Goal: Task Accomplishment & Management: Manage account settings

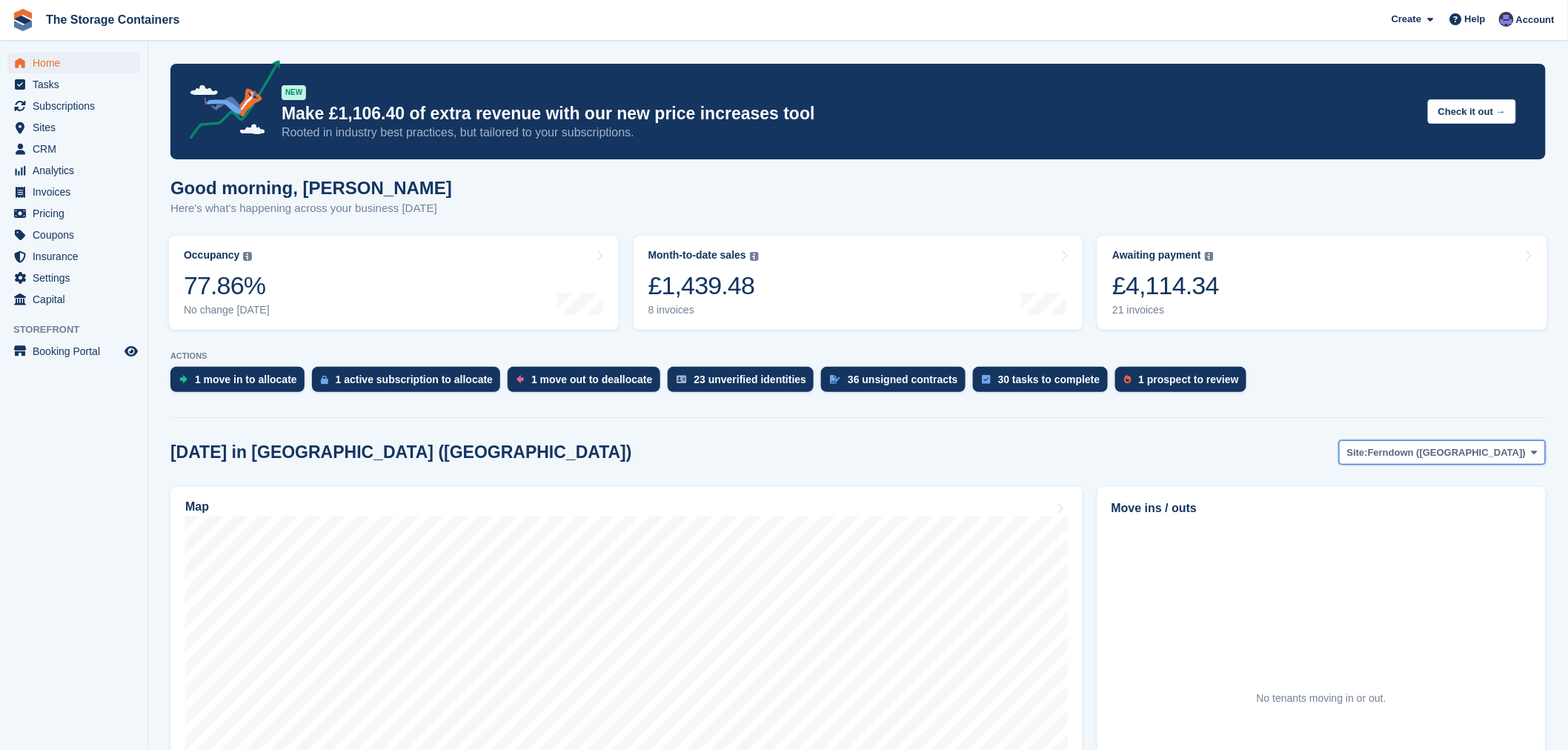
click at [1483, 464] on button "Site: Ferndown (Longham)" at bounding box center [1443, 452] width 207 height 24
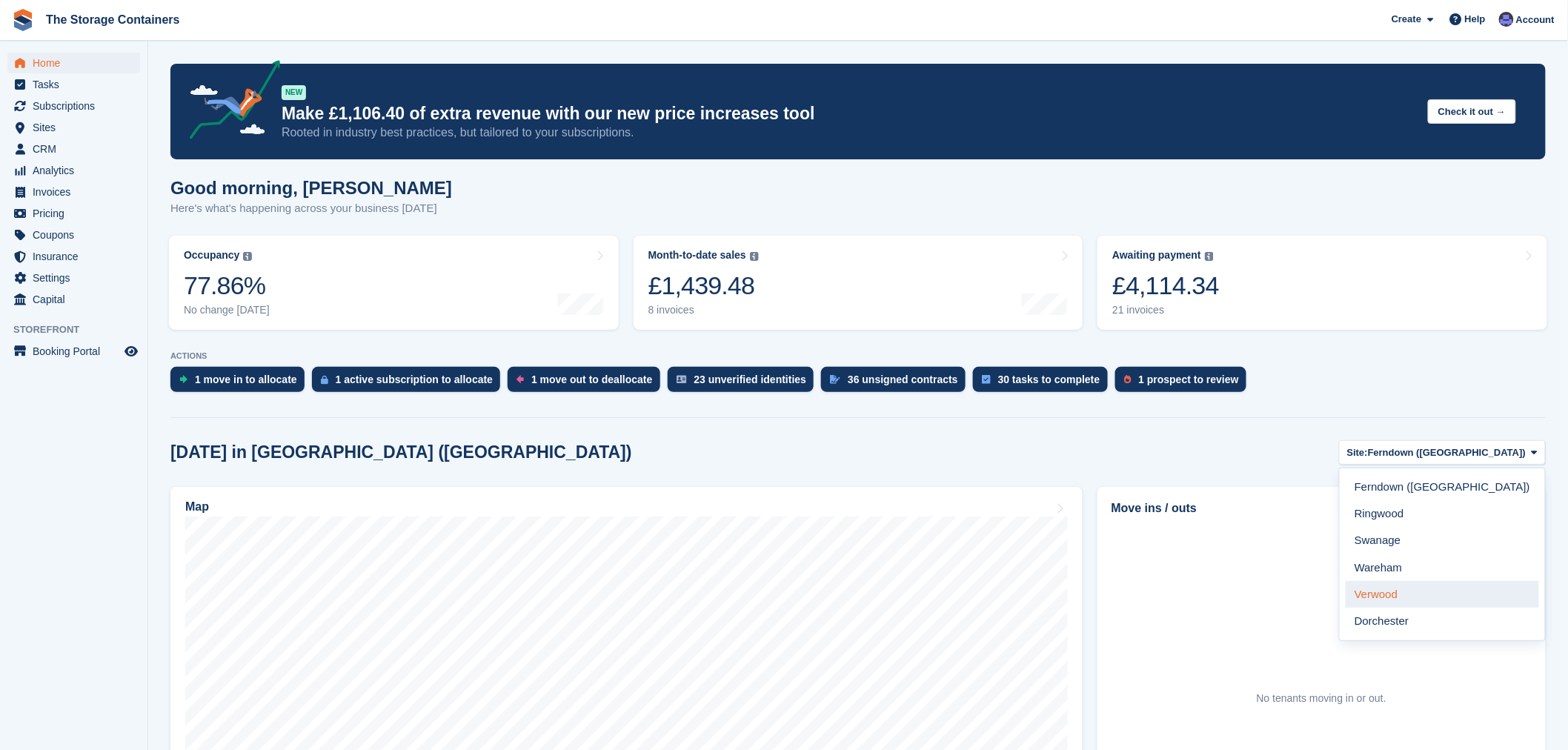
click at [1443, 589] on link "Verwood" at bounding box center [1443, 594] width 193 height 26
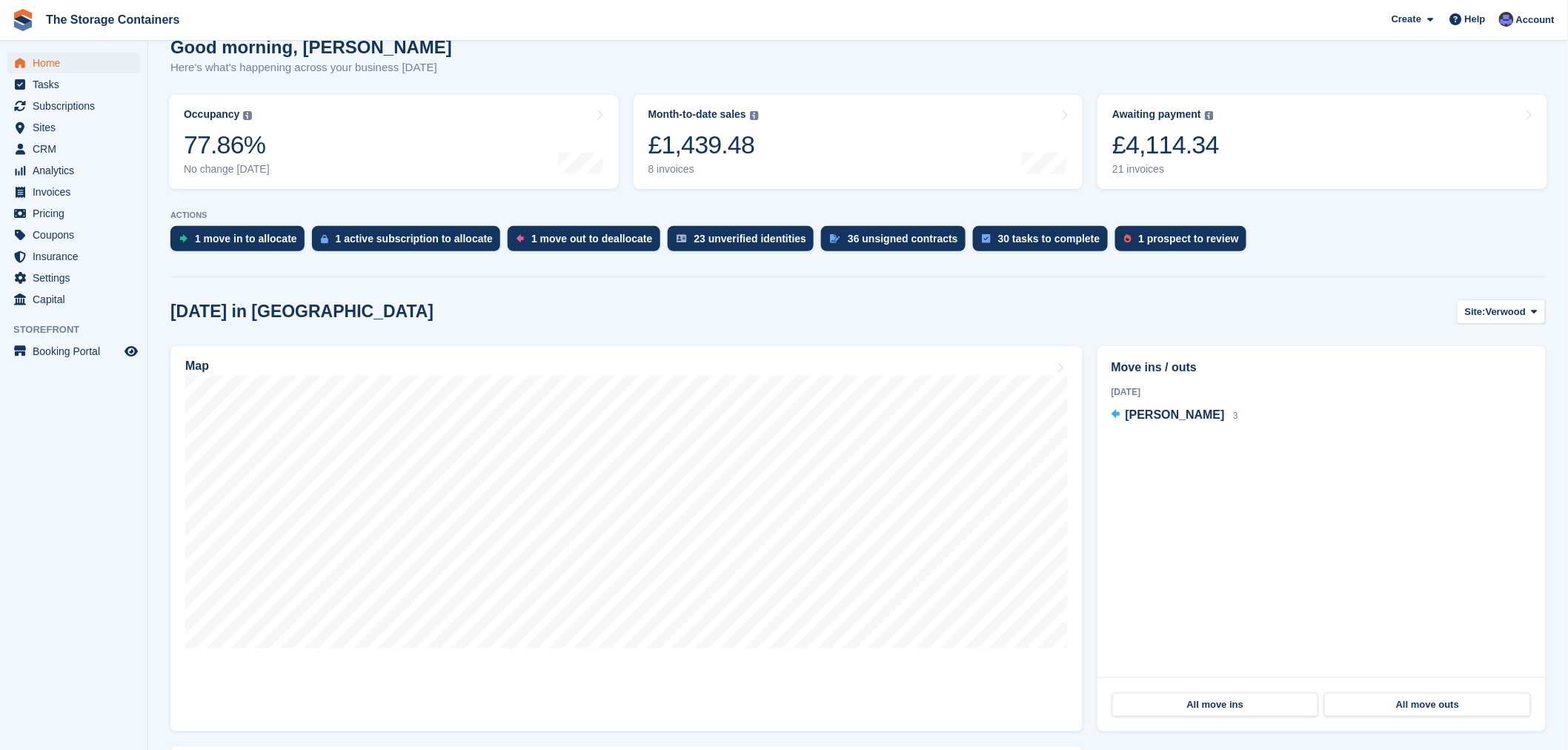
scroll to position [165, 0]
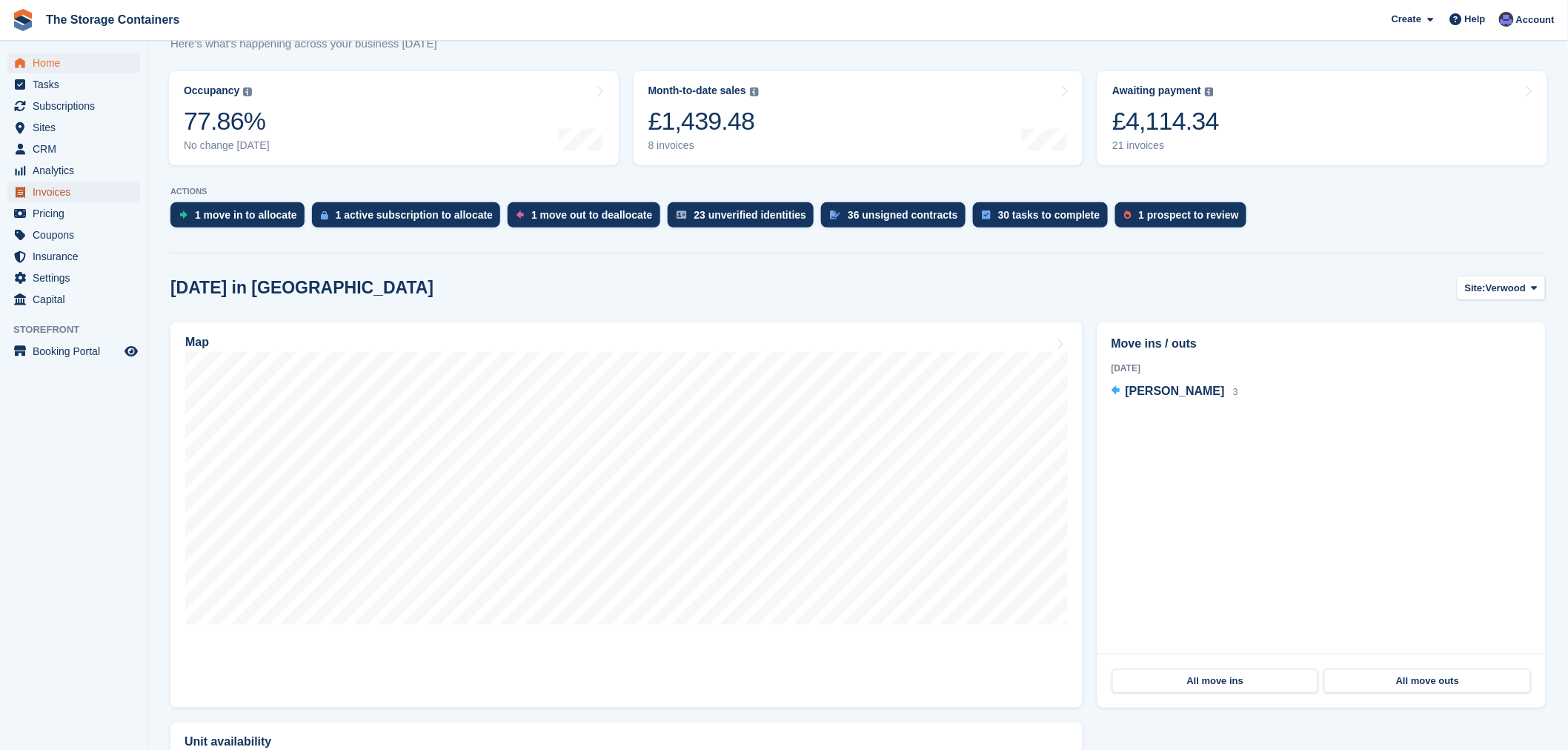
click at [50, 187] on span "Invoices" at bounding box center [77, 191] width 89 height 20
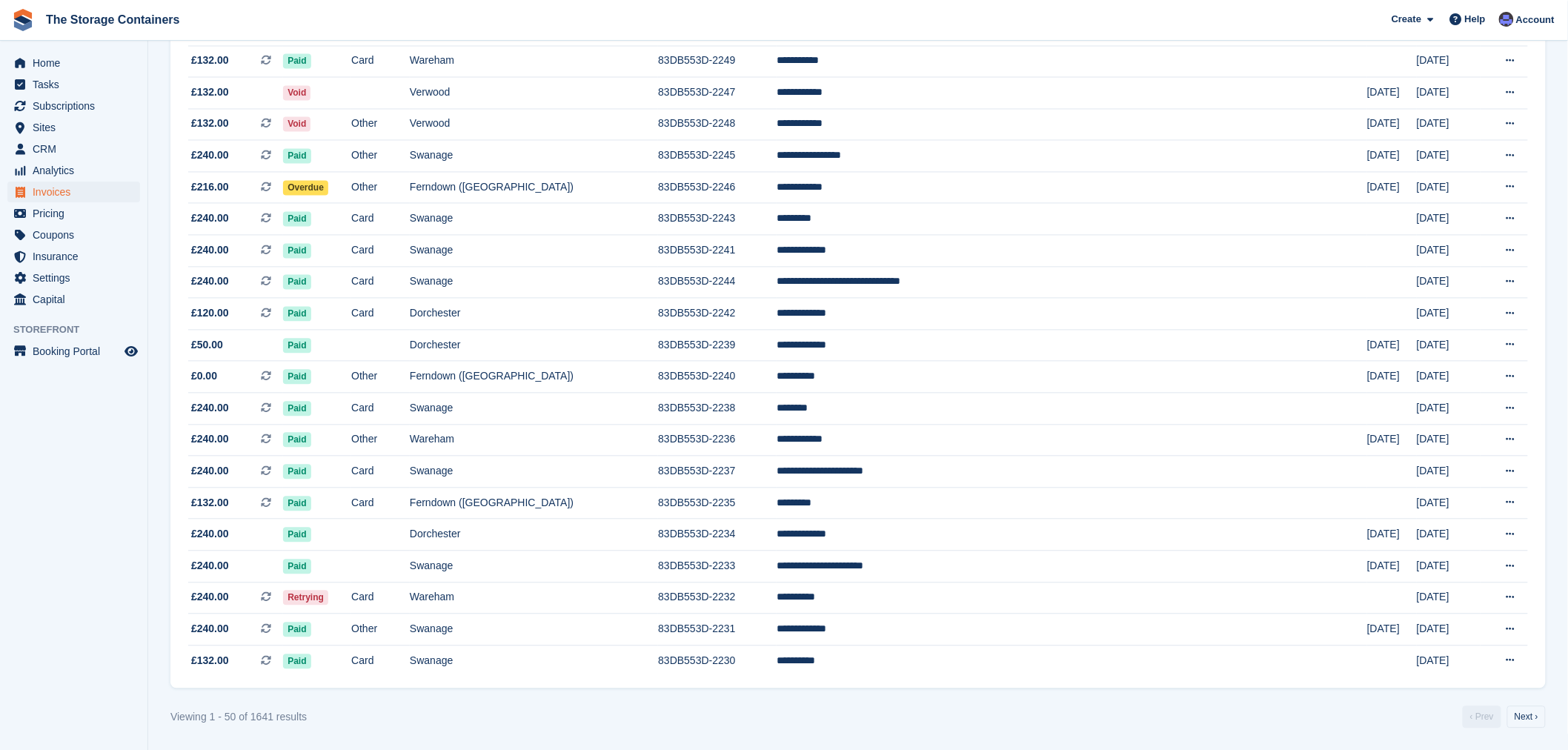
scroll to position [1153, 0]
click at [1528, 727] on link "Next ›" at bounding box center [1526, 716] width 39 height 22
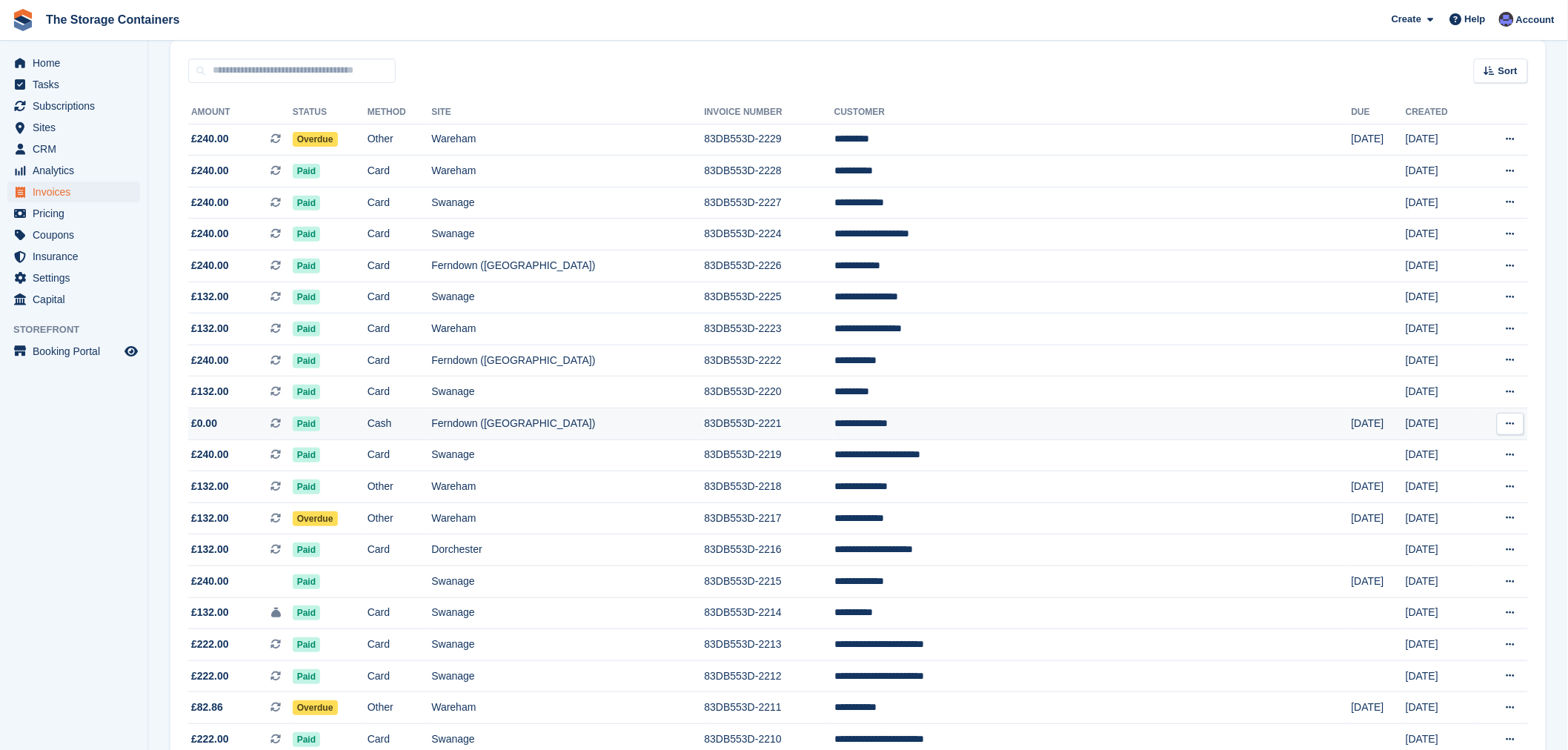
scroll to position [165, 0]
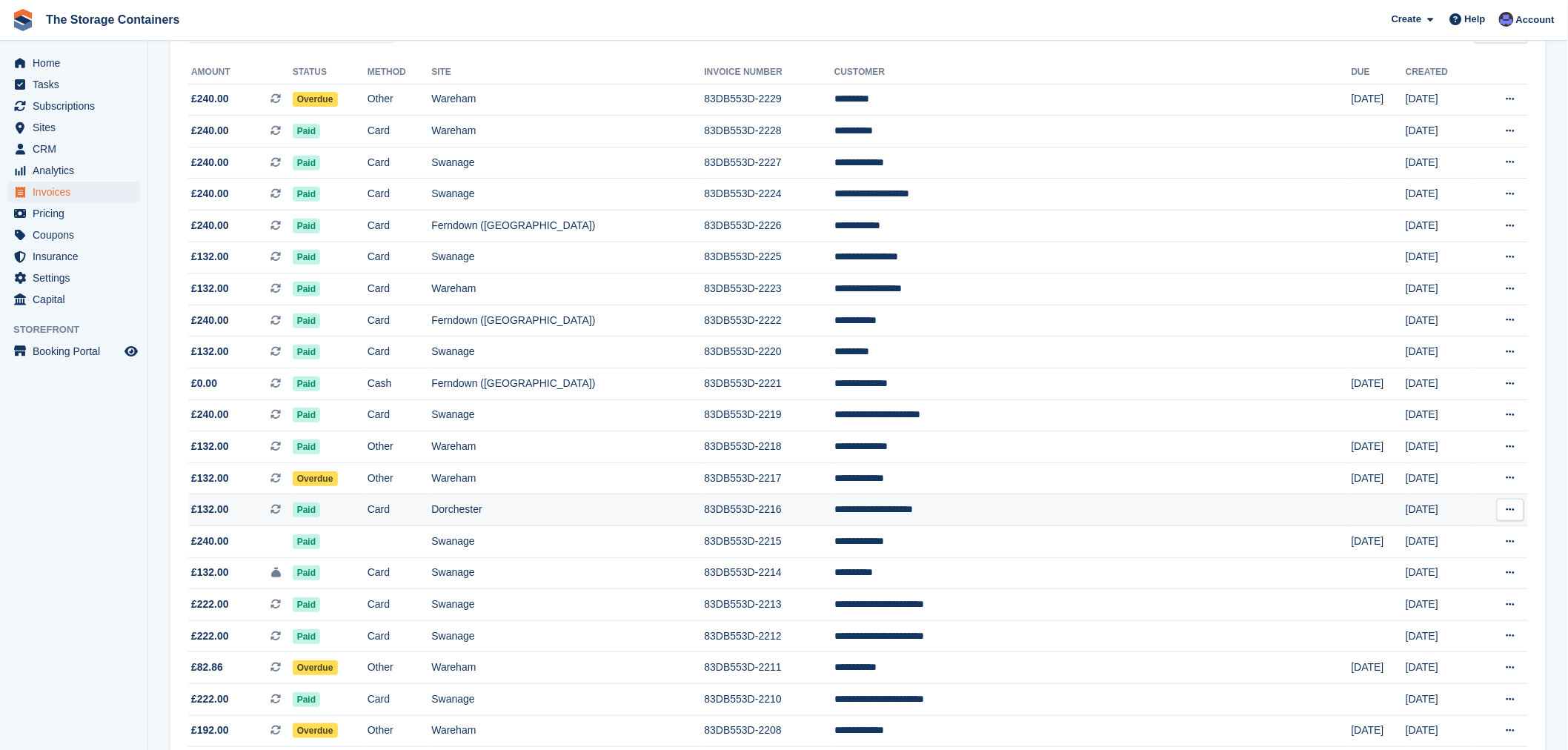
click at [704, 514] on td "Dorchester" at bounding box center [567, 510] width 273 height 32
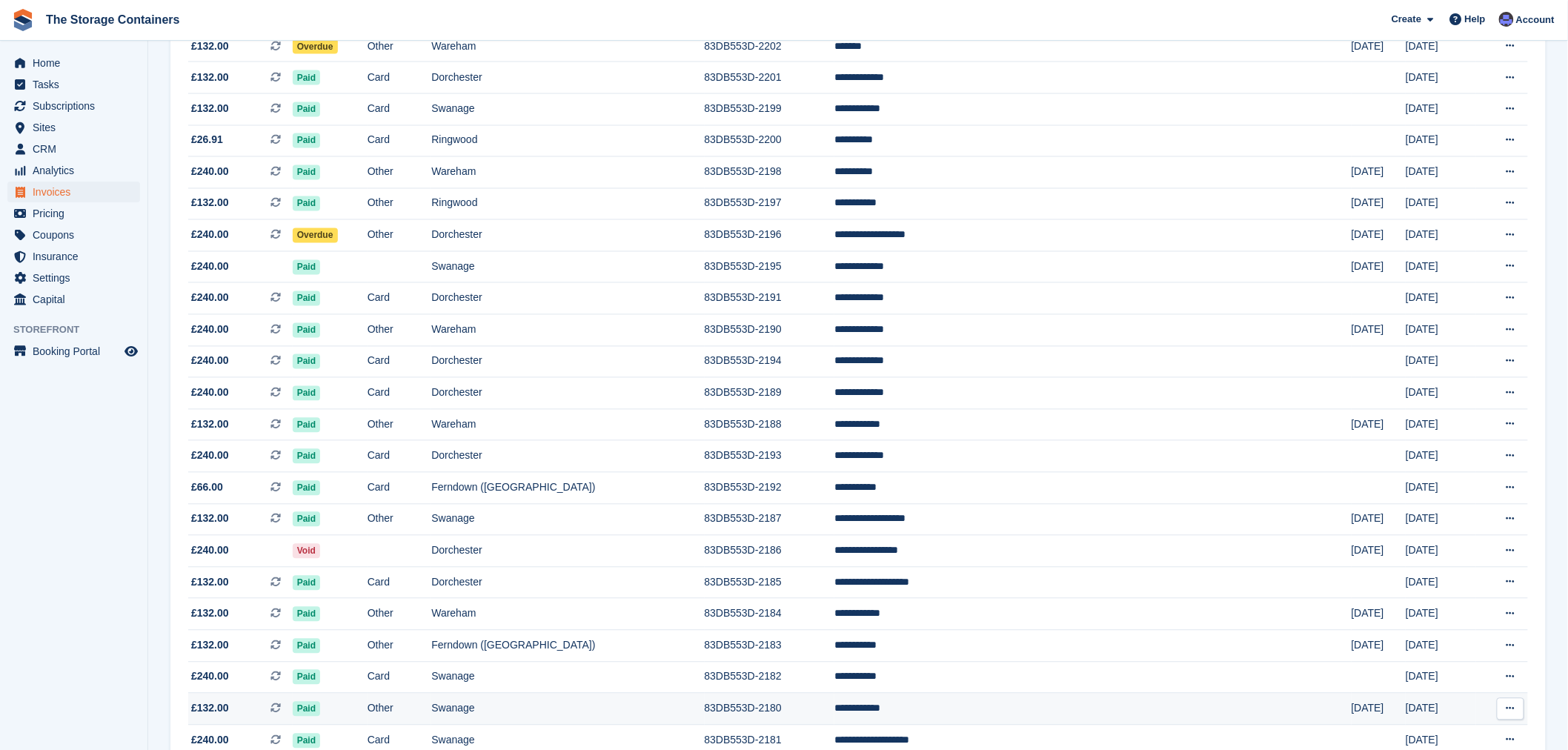
scroll to position [1153, 0]
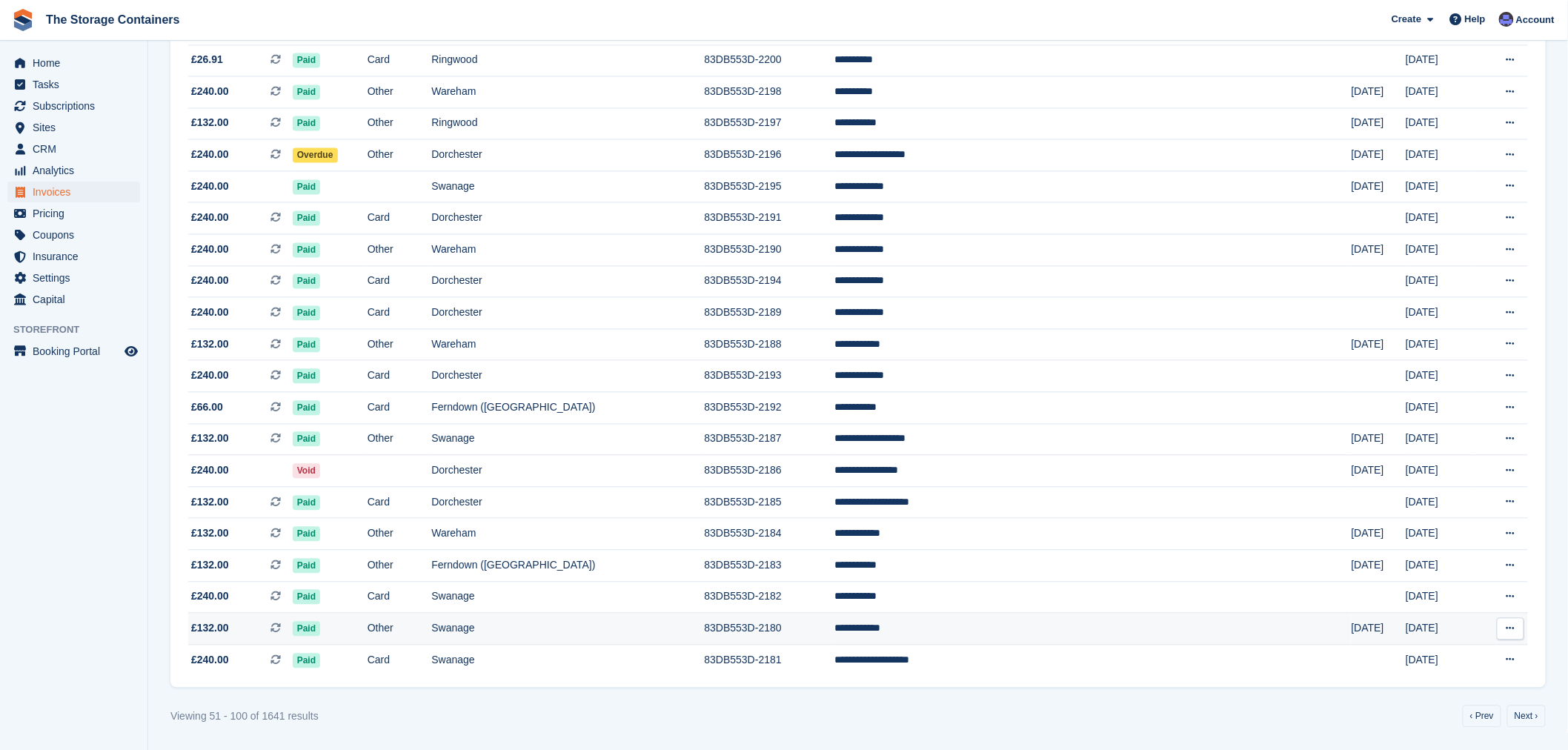
click at [1095, 637] on td "**********" at bounding box center [1093, 629] width 517 height 32
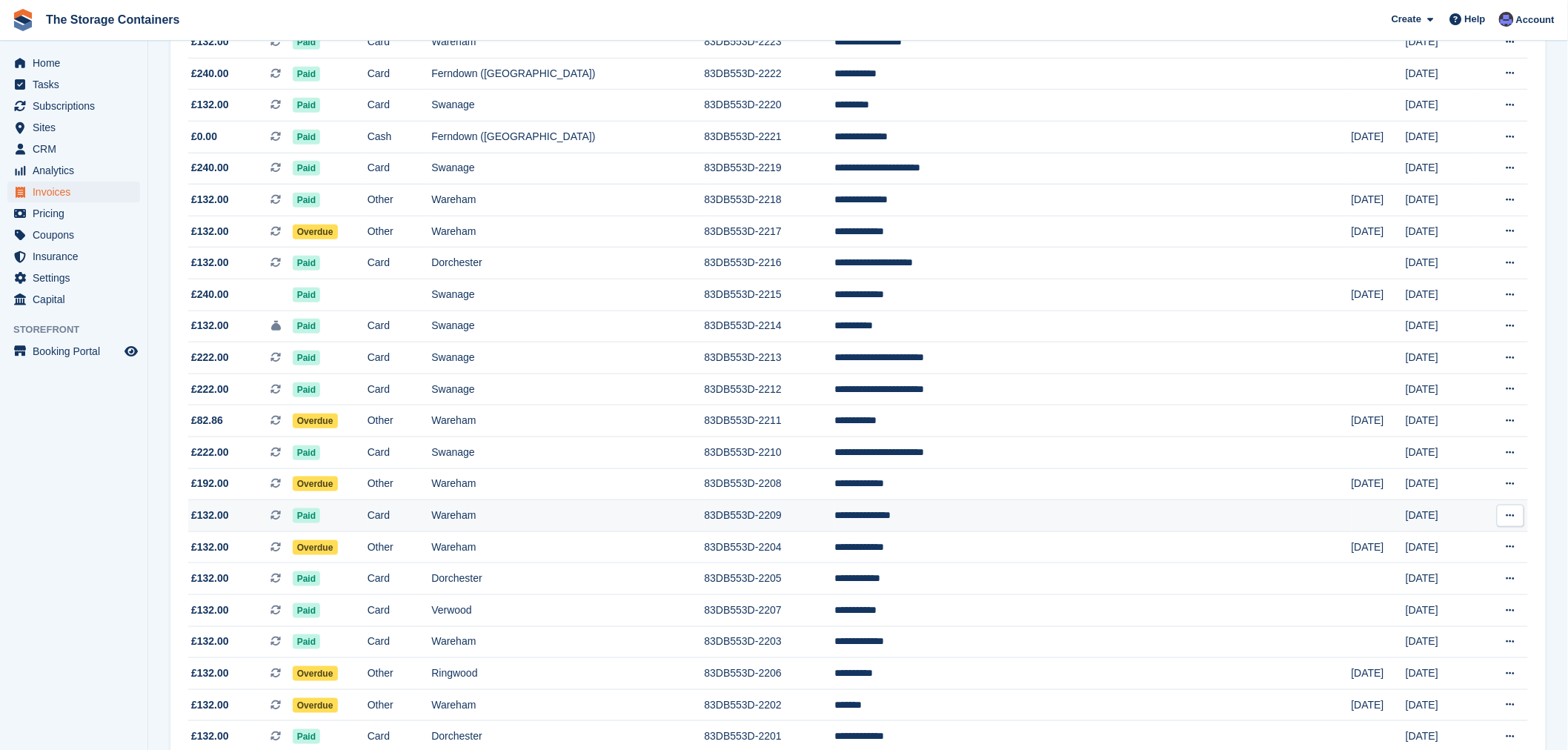
scroll to position [329, 0]
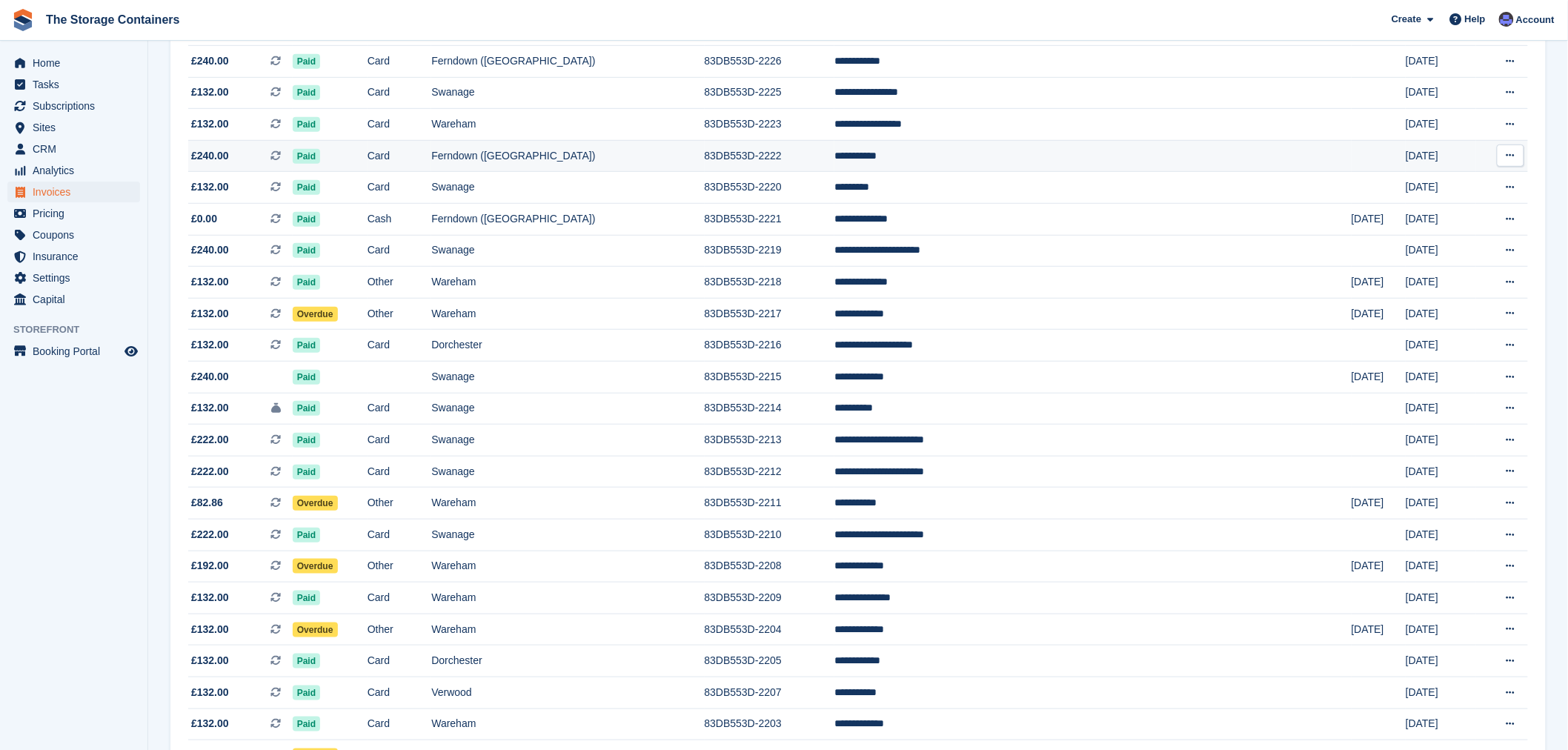
click at [835, 159] on td "83DB553D-2222" at bounding box center [770, 156] width 130 height 32
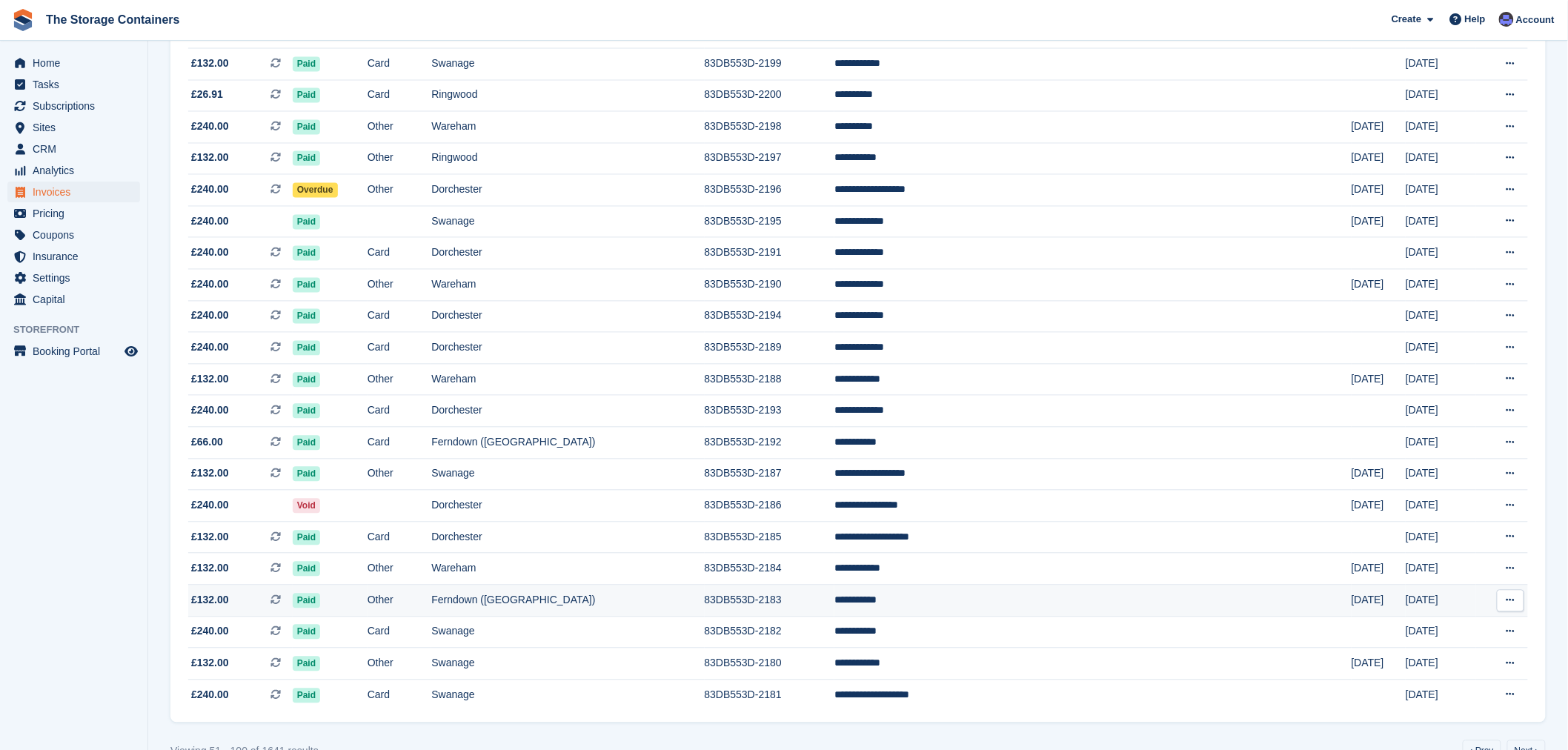
scroll to position [1161, 0]
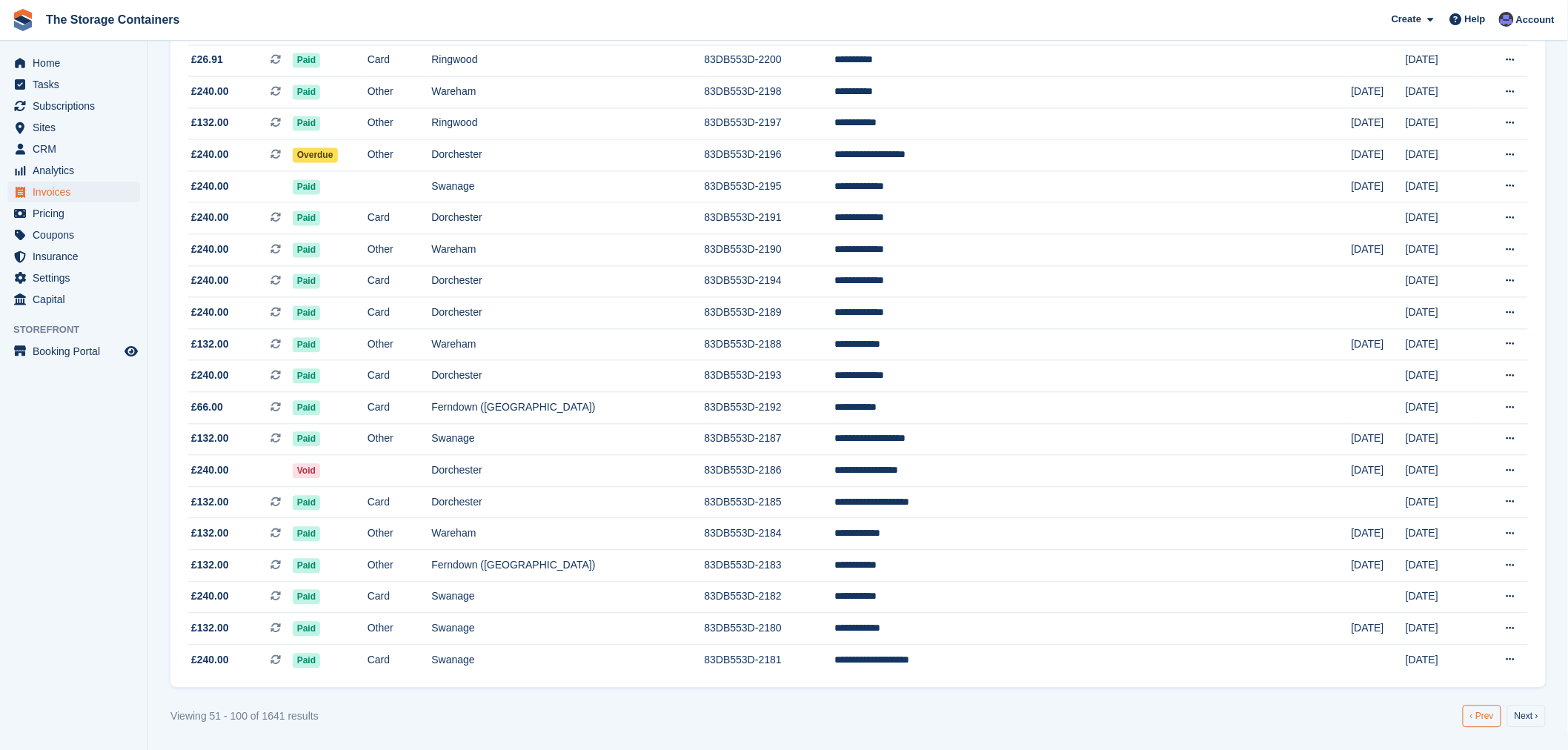
click at [1471, 716] on link "‹ Prev" at bounding box center [1482, 716] width 39 height 22
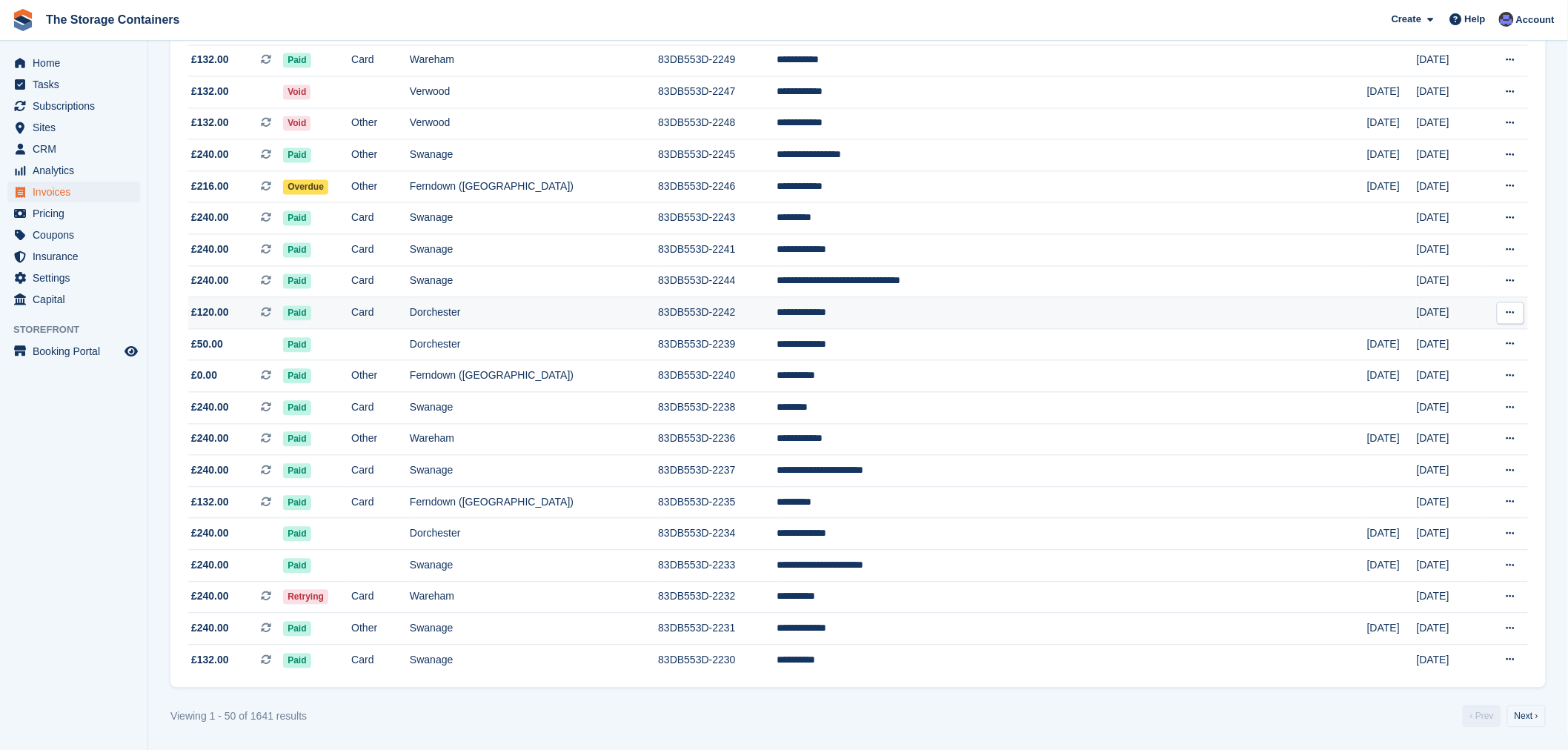
click at [658, 309] on td "Dorchester" at bounding box center [534, 313] width 248 height 32
